Goal: Book appointment/travel/reservation

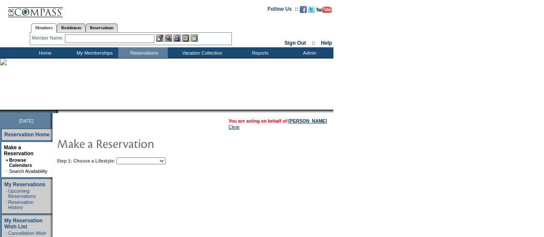
click at [166, 159] on select "Beach Leisure Metropolitan Mountain OIAL for Adventure OIAL for Couples OIAL fo…" at bounding box center [141, 160] width 49 height 7
select select "Mountain"
click at [131, 157] on select "Beach Leisure Metropolitan Mountain OIAL for Adventure OIAL for Couples OIAL fo…" at bounding box center [141, 160] width 49 height 7
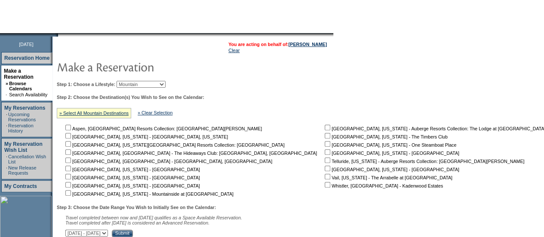
scroll to position [98, 0]
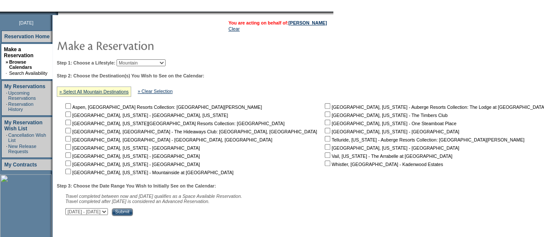
click at [71, 149] on input "checkbox" at bounding box center [68, 147] width 6 height 6
checkbox input "true"
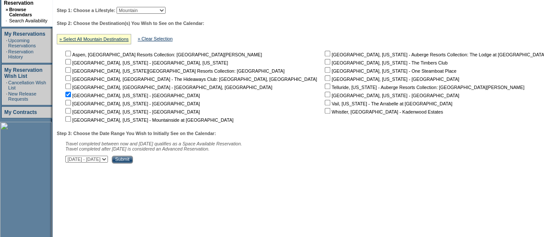
click at [108, 160] on select "[DATE] - [DATE] [DATE] - [DATE] [DATE] - [DATE] [DATE] - [DATE] [DATE] - [DATE]…" at bounding box center [86, 159] width 43 height 7
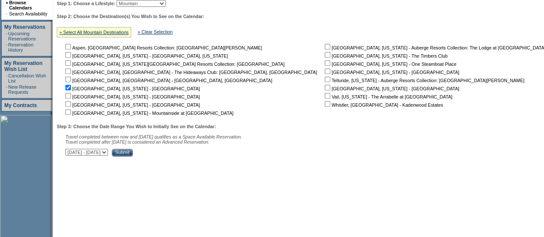
click at [108, 153] on select "[DATE] - [DATE] [DATE] - [DATE] [DATE] - [DATE] [DATE] - [DATE] [DATE] - [DATE]…" at bounding box center [86, 152] width 43 height 7
select select "[DATE]|[DATE]"
click at [70, 151] on select "[DATE] - [DATE] [DATE] - [DATE] [DATE] - [DATE] [DATE] - [DATE] [DATE] - [DATE]…" at bounding box center [86, 152] width 43 height 7
click at [133, 151] on input "Submit" at bounding box center [122, 153] width 21 height 8
